Goal: Task Accomplishment & Management: Use online tool/utility

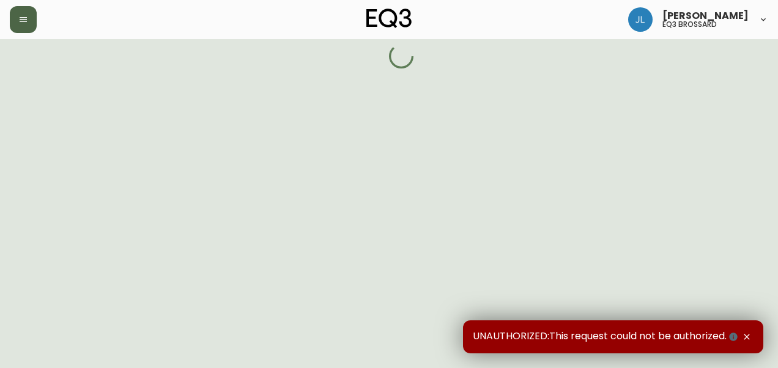
click at [26, 23] on icon "button" at bounding box center [23, 20] width 10 height 10
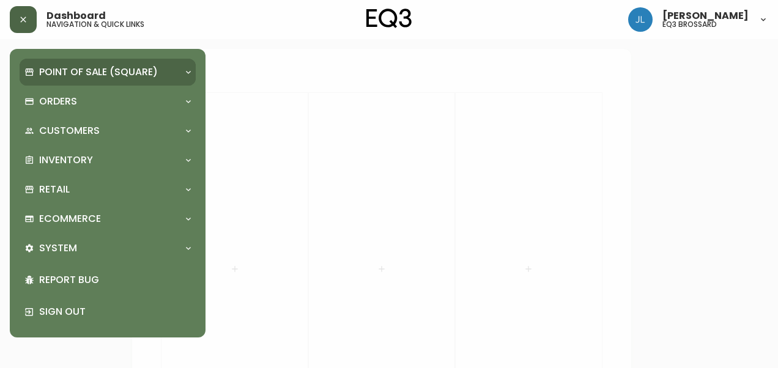
click at [73, 66] on p "Point of Sale (Square)" at bounding box center [98, 71] width 119 height 13
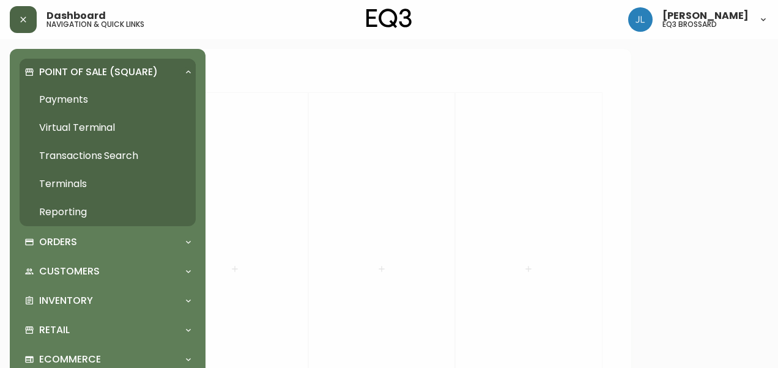
click at [79, 70] on p "Point of Sale (Square)" at bounding box center [98, 71] width 119 height 13
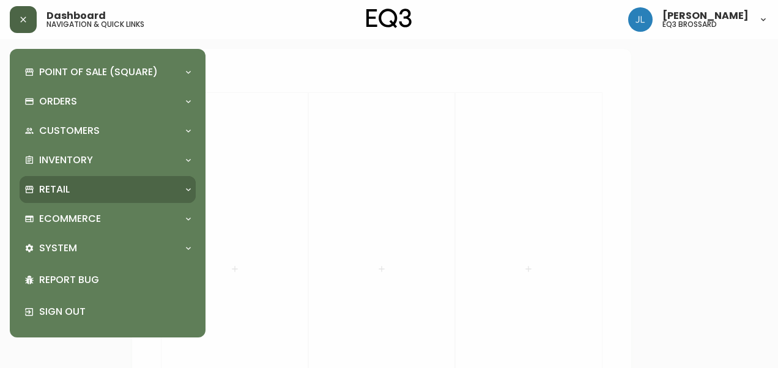
click at [78, 188] on div "Retail" at bounding box center [101, 189] width 154 height 13
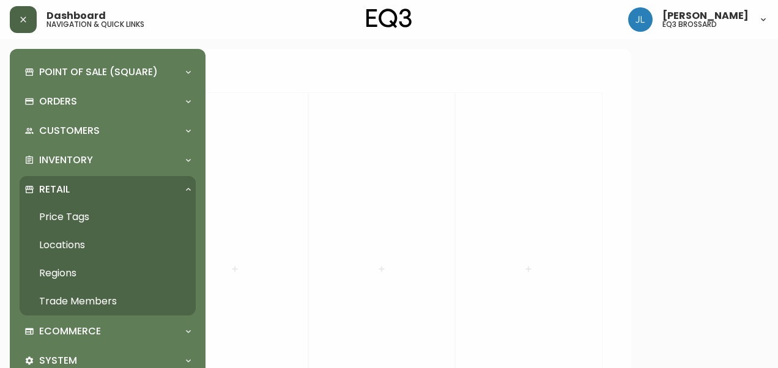
click at [81, 215] on link "Price Tags" at bounding box center [108, 217] width 176 height 28
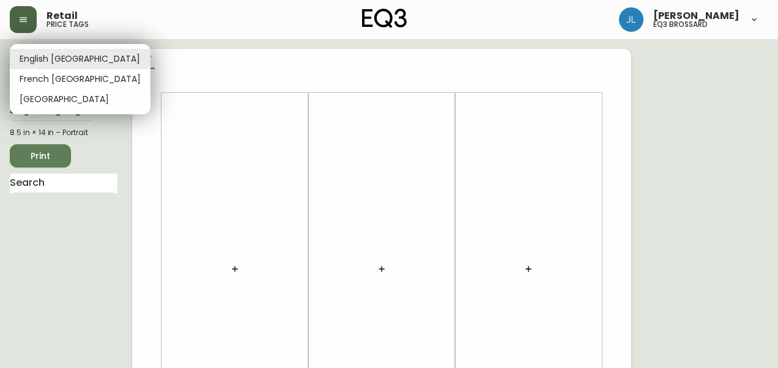
click at [61, 73] on li "French [GEOGRAPHIC_DATA]" at bounding box center [80, 79] width 141 height 20
type input "fr_CA"
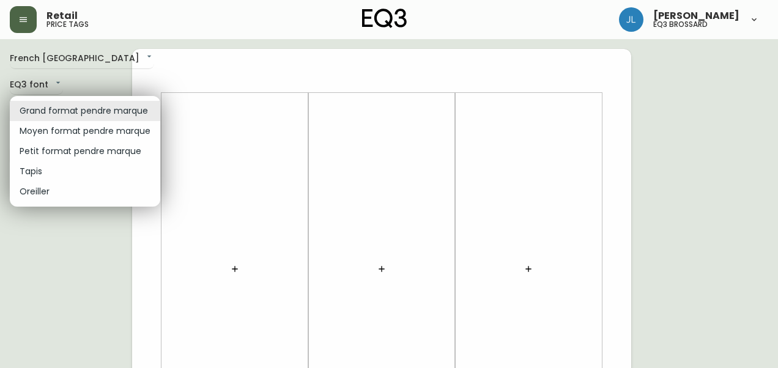
click at [88, 250] on div at bounding box center [389, 184] width 778 height 368
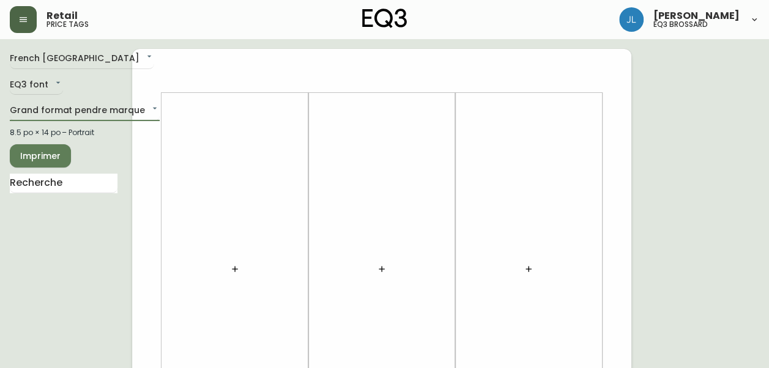
click at [224, 273] on button "button" at bounding box center [235, 269] width 24 height 24
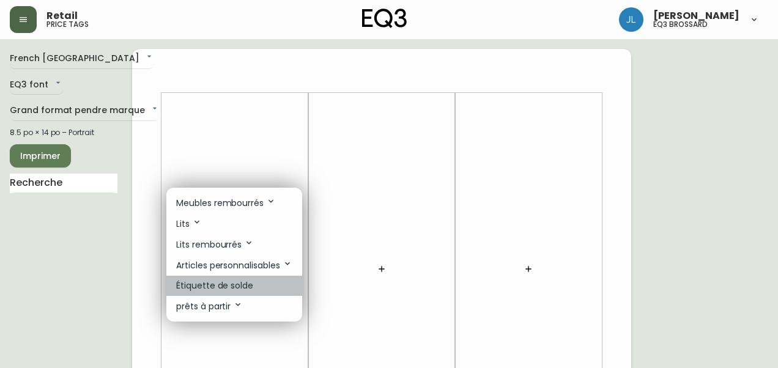
click at [241, 285] on p "Étiquette de solde" at bounding box center [214, 286] width 77 height 13
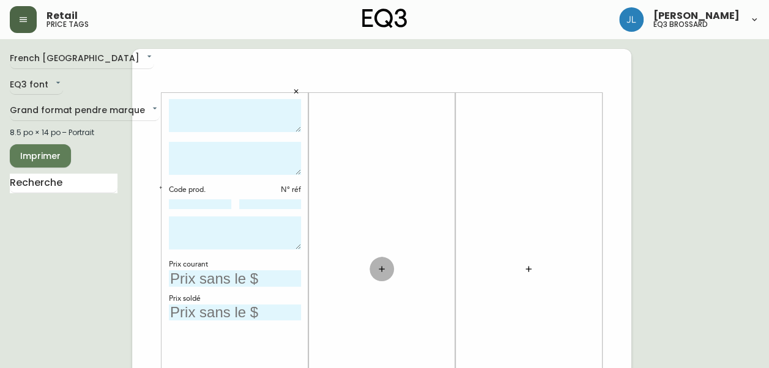
click at [386, 265] on icon "button" at bounding box center [382, 269] width 10 height 10
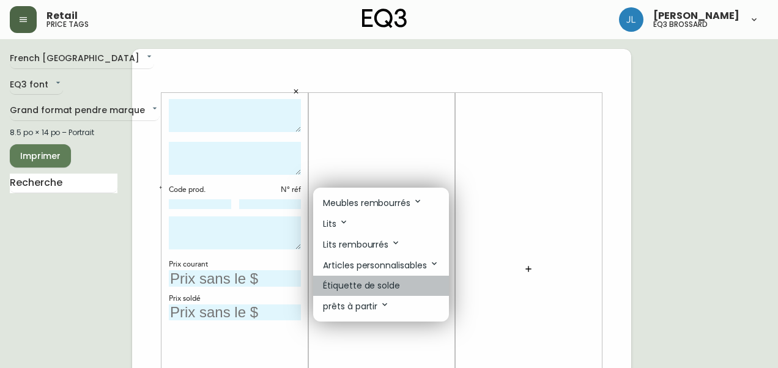
click at [367, 290] on p "Étiquette de solde" at bounding box center [361, 286] width 77 height 13
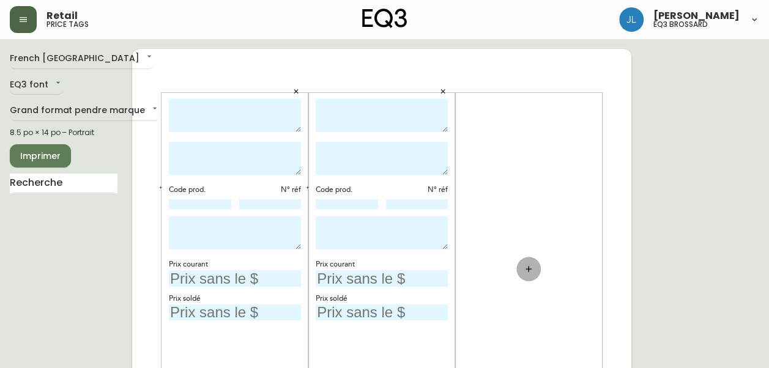
click at [534, 265] on button "button" at bounding box center [528, 269] width 24 height 24
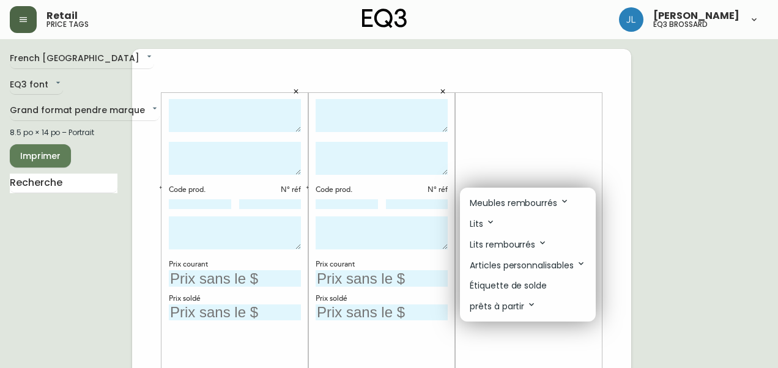
click at [505, 285] on p "Étiquette de solde" at bounding box center [508, 286] width 77 height 13
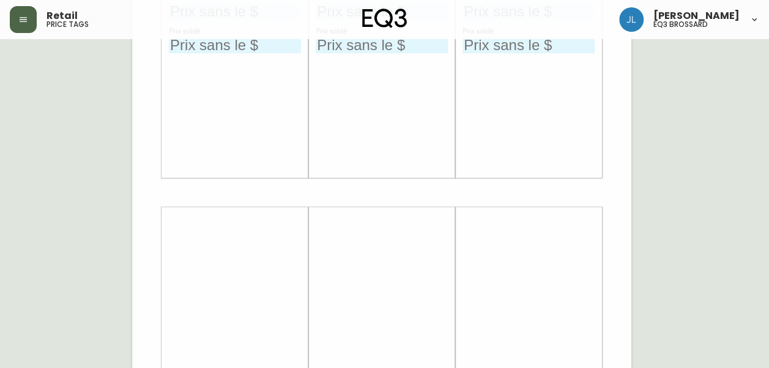
scroll to position [301, 0]
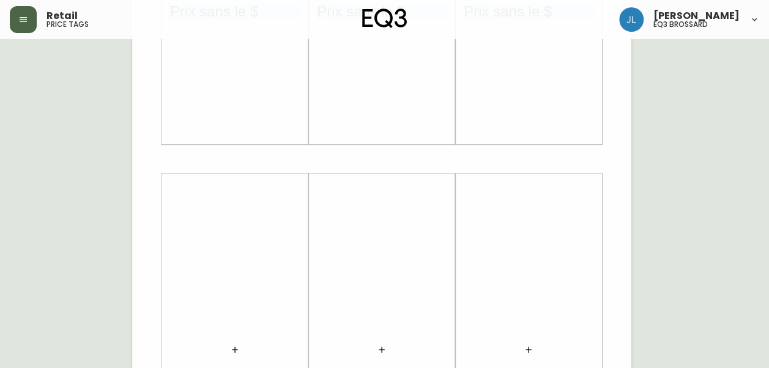
click at [239, 352] on icon "button" at bounding box center [235, 350] width 10 height 10
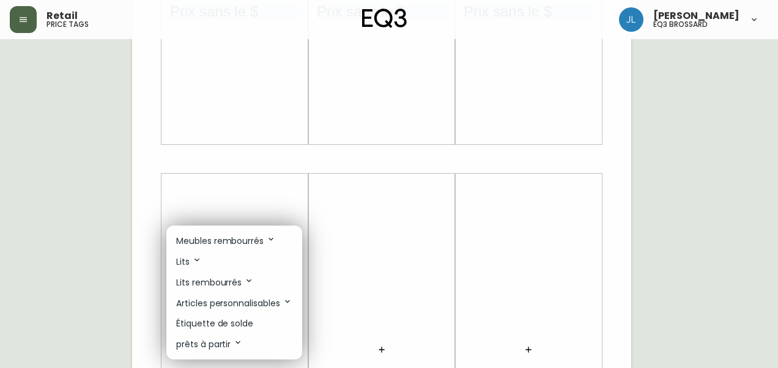
click at [243, 325] on p "Étiquette de solde" at bounding box center [214, 323] width 77 height 13
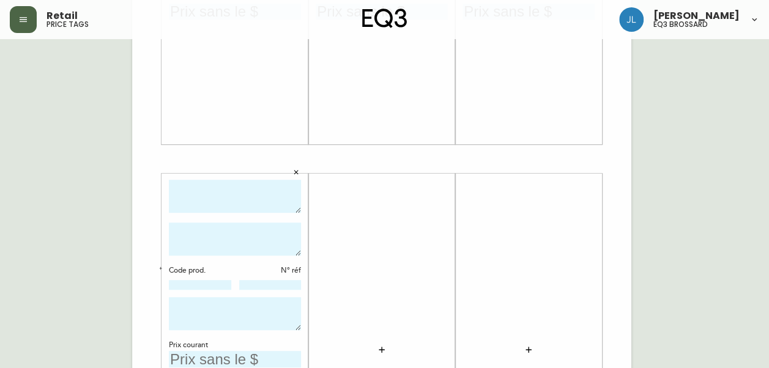
click at [377, 344] on button "button" at bounding box center [381, 350] width 24 height 24
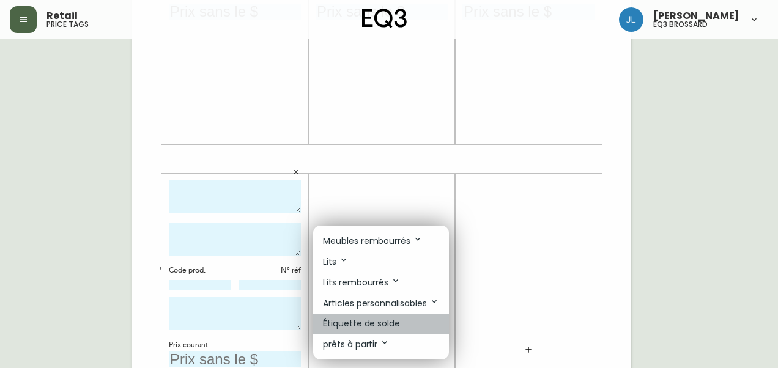
click at [379, 327] on p "Étiquette de solde" at bounding box center [361, 323] width 77 height 13
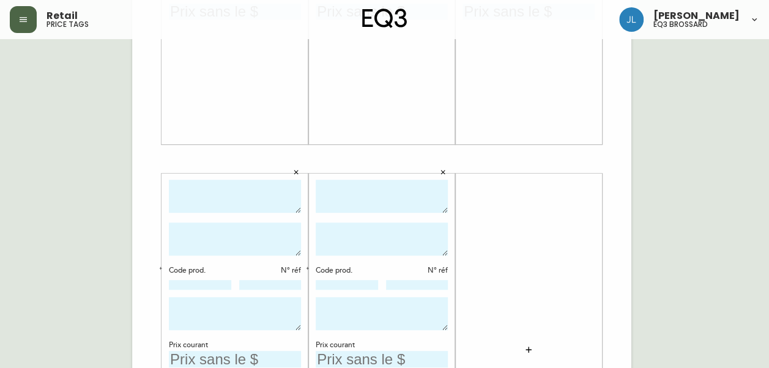
click at [515, 351] on div at bounding box center [528, 350] width 132 height 341
click at [518, 351] on button "button" at bounding box center [528, 350] width 24 height 24
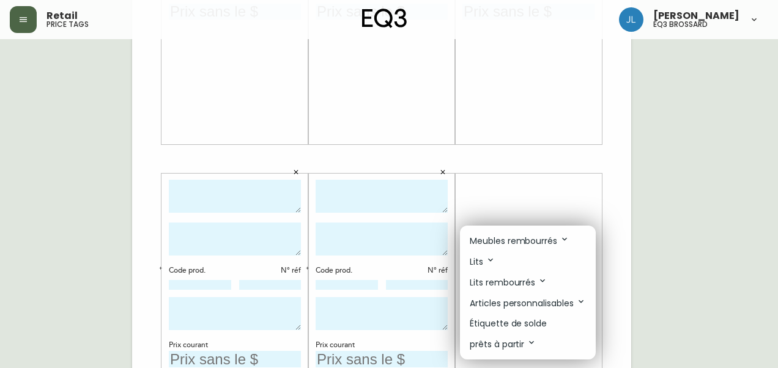
click at [517, 325] on p "Étiquette de solde" at bounding box center [508, 323] width 77 height 13
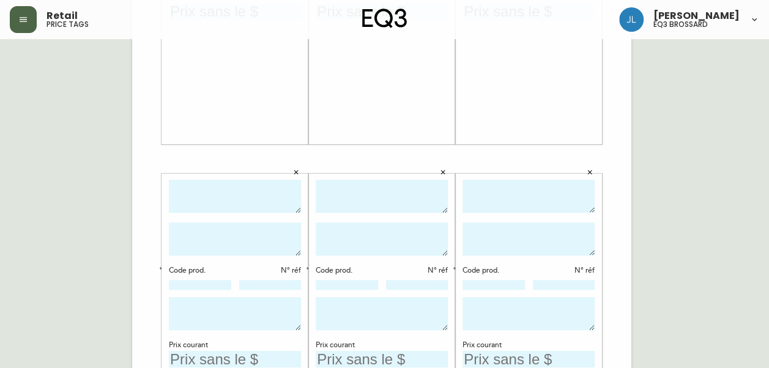
scroll to position [0, 0]
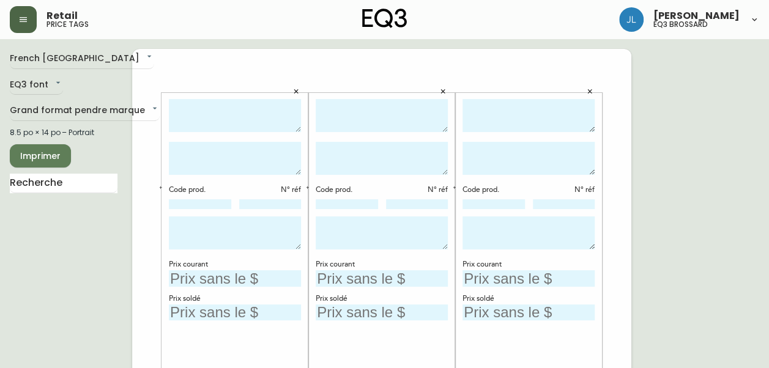
click at [245, 105] on textarea at bounding box center [235, 116] width 132 height 34
click at [204, 107] on textarea at bounding box center [235, 116] width 132 height 34
type textarea "[PERSON_NAME]"
click at [375, 106] on textarea at bounding box center [382, 116] width 132 height 34
click at [201, 143] on textarea at bounding box center [235, 158] width 132 height 33
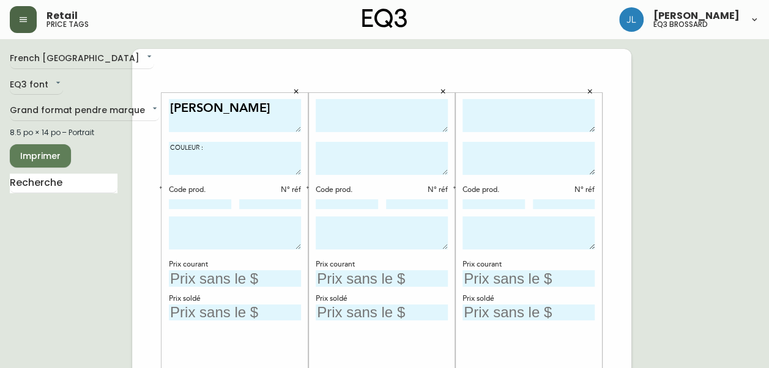
type textarea "COULEUR :"
click at [161, 186] on icon "button" at bounding box center [160, 187] width 4 height 4
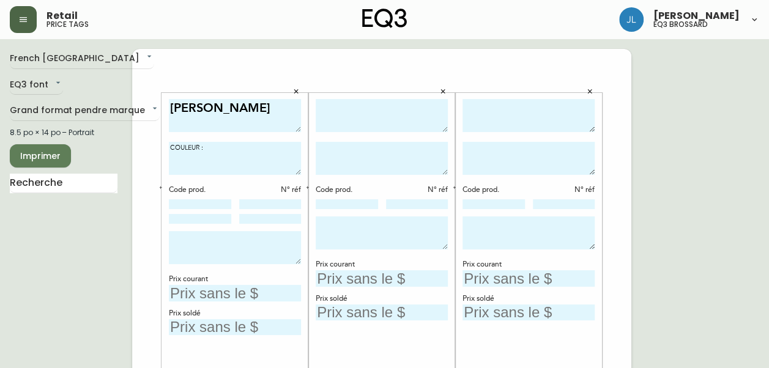
click at [307, 187] on icon "button" at bounding box center [307, 188] width 2 height 2
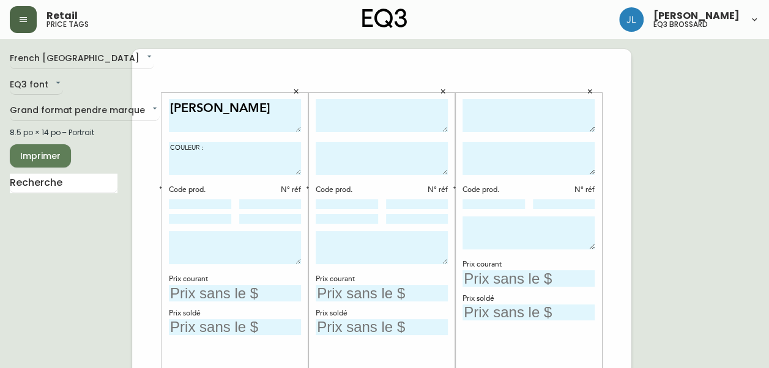
click at [456, 185] on icon "button" at bounding box center [454, 187] width 4 height 4
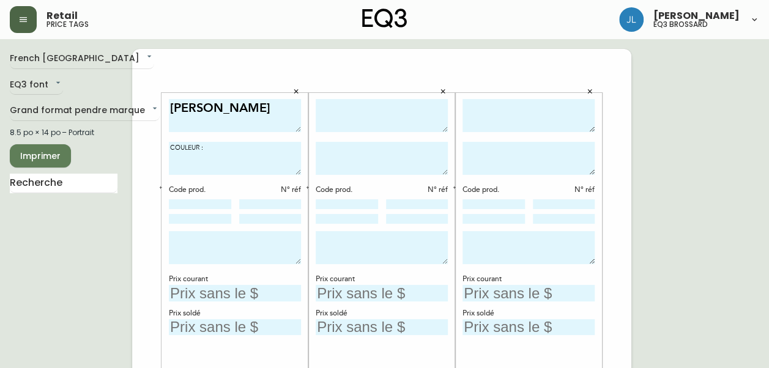
drag, startPoint x: 222, startPoint y: 121, endPoint x: 139, endPoint y: 95, distance: 86.7
click at [346, 80] on div "Code prod. N° réf Prix courant Prix soldé" at bounding box center [381, 269] width 147 height 382
